Goal: Transaction & Acquisition: Purchase product/service

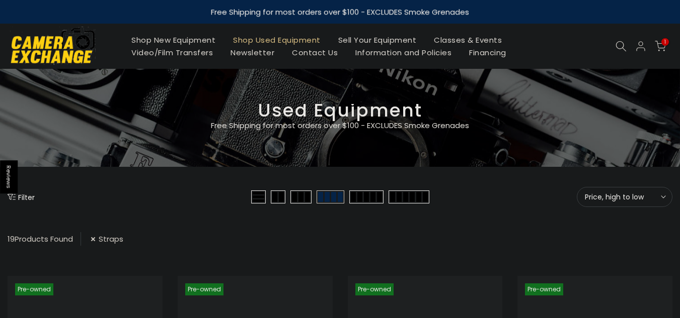
scroll to position [177, 0]
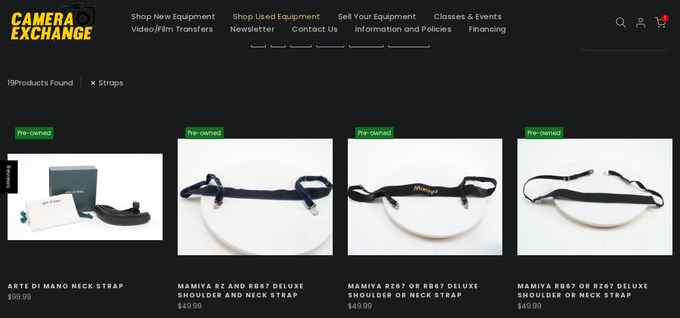
scroll to position [160, 0]
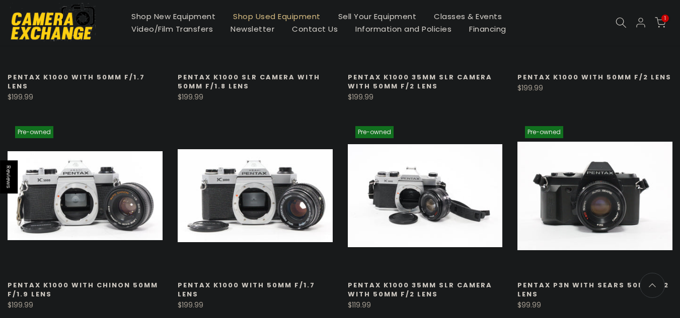
scroll to position [204, 0]
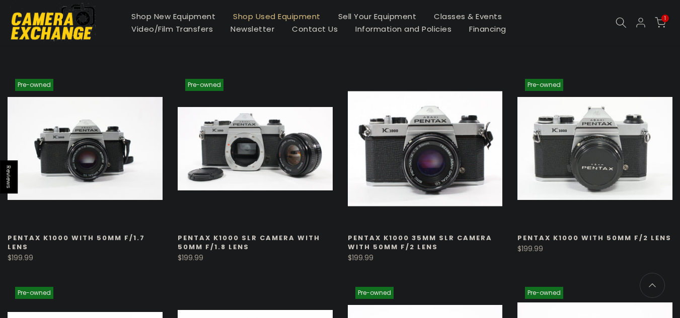
click at [367, 149] on link at bounding box center [425, 148] width 155 height 155
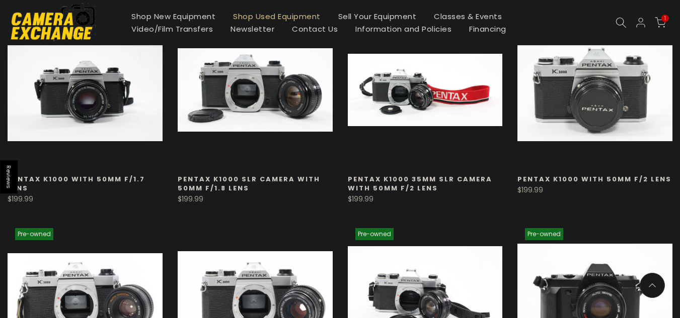
scroll to position [265, 0]
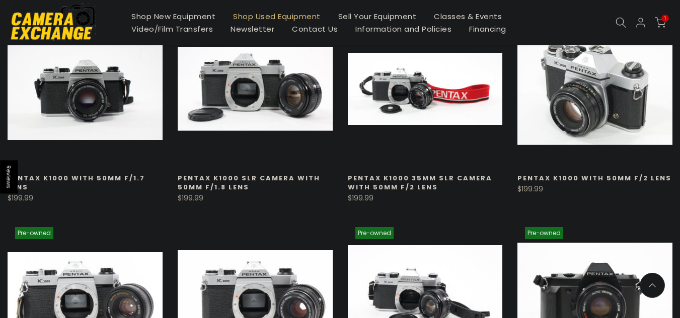
click at [587, 137] on link at bounding box center [594, 89] width 155 height 155
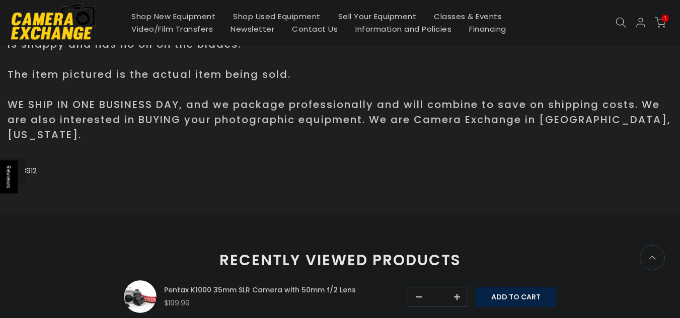
scroll to position [617, 0]
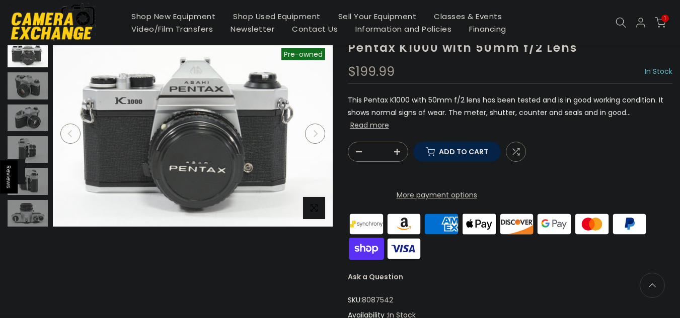
scroll to position [54, 0]
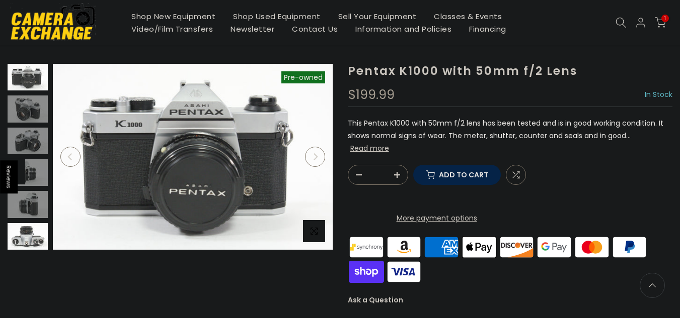
click at [33, 238] on img at bounding box center [28, 236] width 40 height 27
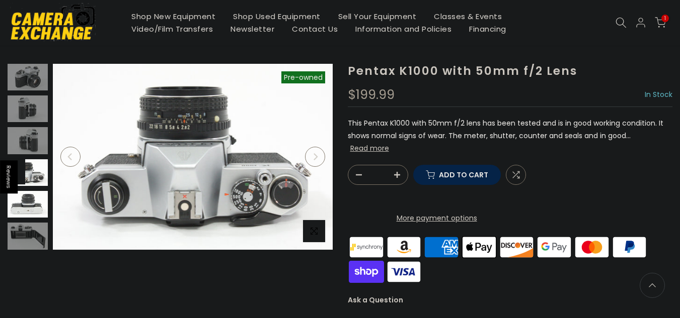
scroll to position [53, 0]
click at [32, 205] on img at bounding box center [28, 204] width 40 height 27
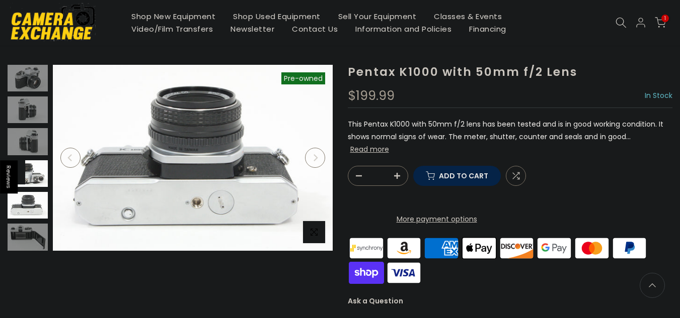
scroll to position [54, 0]
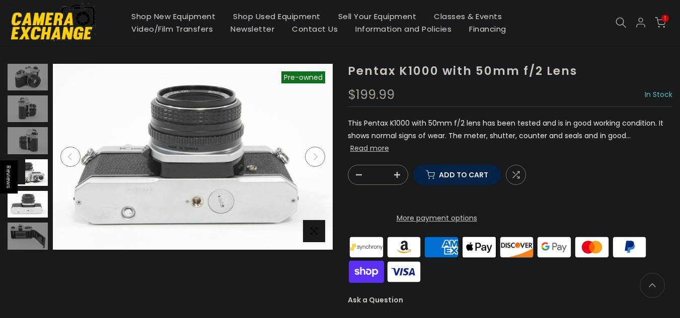
click at [35, 176] on img at bounding box center [28, 172] width 40 height 27
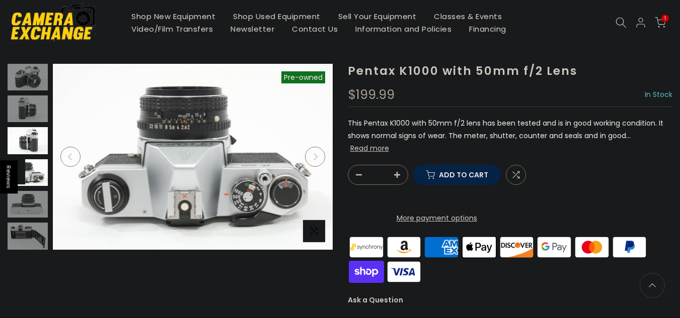
click at [39, 143] on img at bounding box center [28, 140] width 40 height 27
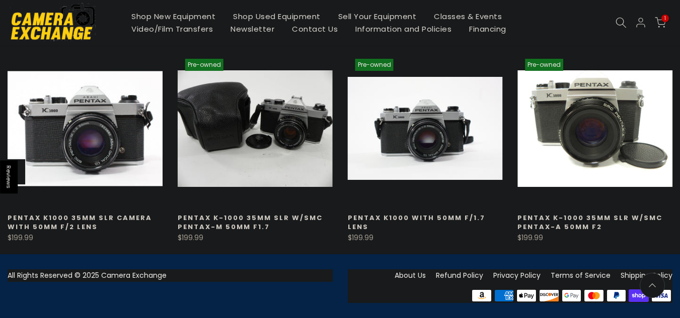
scroll to position [829, 0]
click at [58, 150] on link at bounding box center [85, 128] width 155 height 155
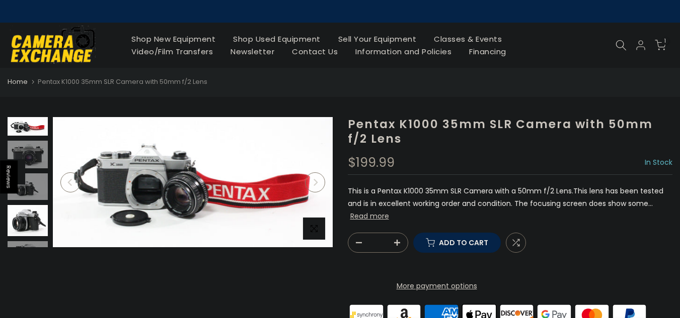
click at [39, 212] on img at bounding box center [28, 220] width 40 height 31
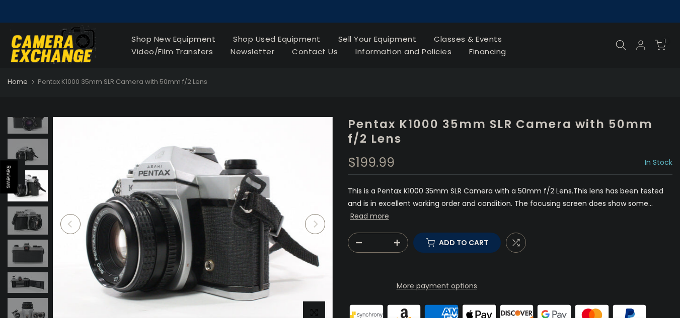
scroll to position [38, 0]
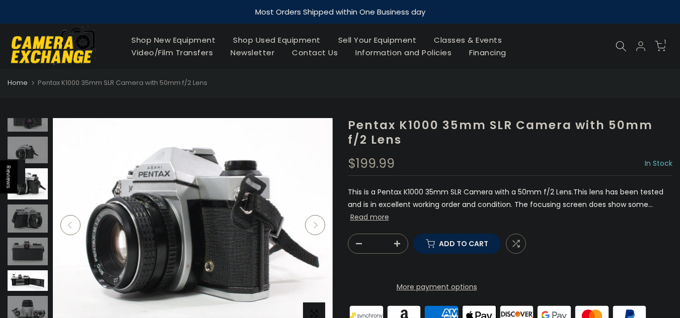
click at [33, 273] on img at bounding box center [28, 281] width 40 height 21
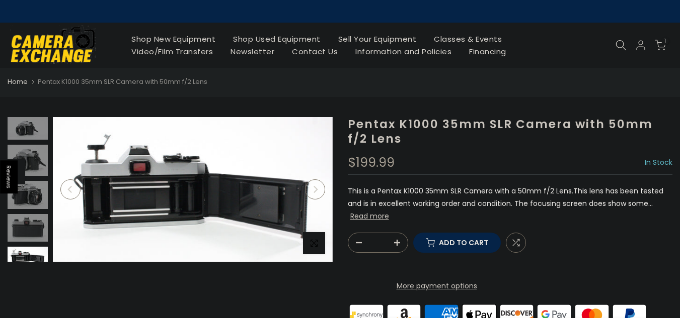
scroll to position [130, 0]
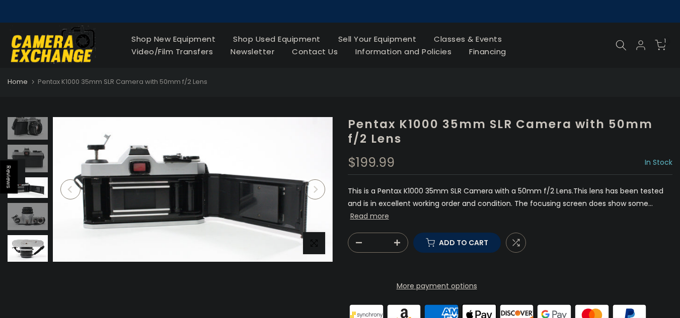
click at [26, 244] on img at bounding box center [28, 248] width 40 height 27
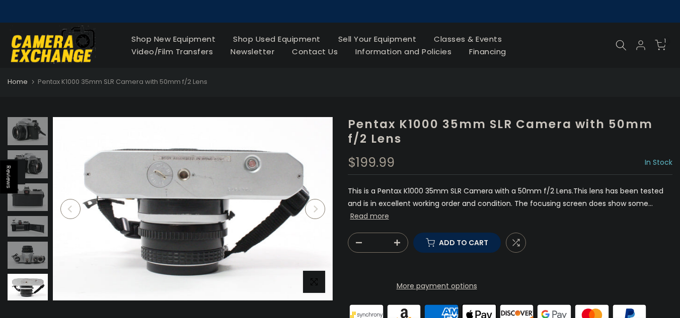
scroll to position [91, 0]
click at [29, 139] on img at bounding box center [28, 129] width 40 height 31
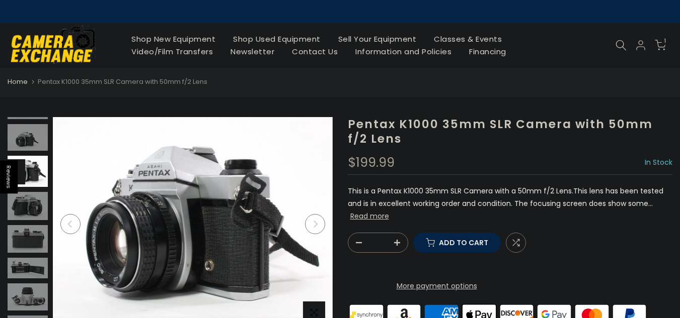
scroll to position [38, 0]
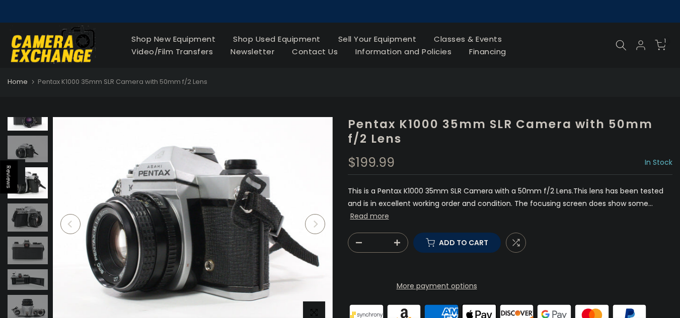
click at [27, 124] on img at bounding box center [28, 117] width 40 height 28
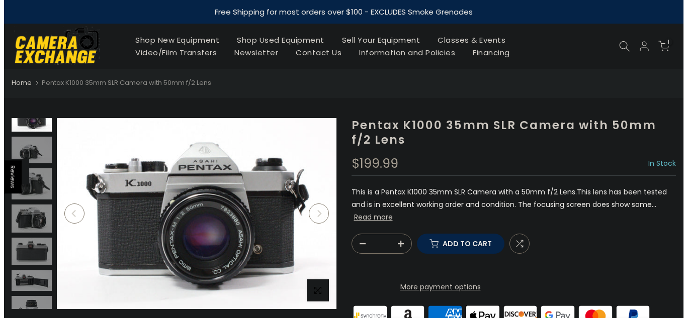
scroll to position [0, 0]
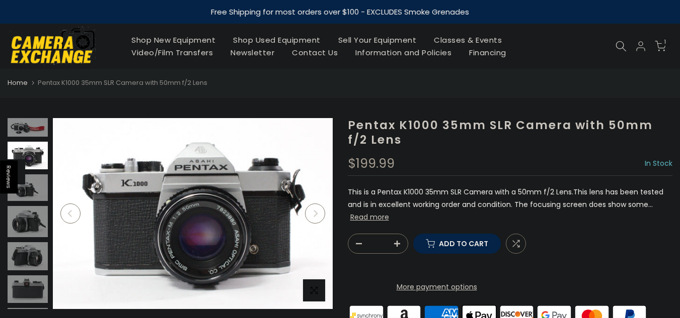
click at [27, 124] on img at bounding box center [28, 127] width 40 height 19
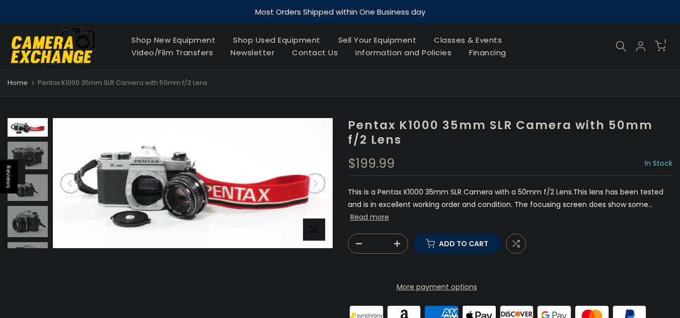
click at [664, 46] on icon at bounding box center [659, 46] width 11 height 11
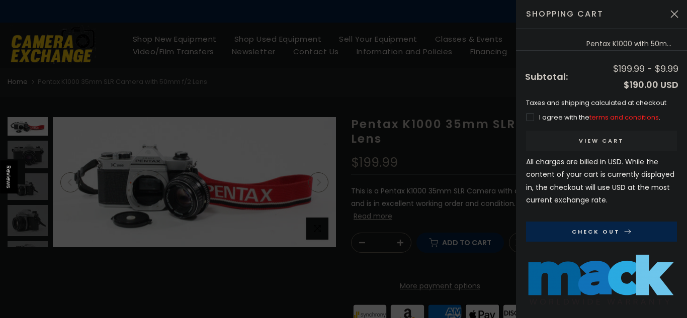
click at [532, 117] on label "I agree with the terms and conditions ." at bounding box center [593, 118] width 134 height 10
click at [581, 234] on button "Check Out" at bounding box center [601, 232] width 151 height 20
